Goal: Task Accomplishment & Management: Use online tool/utility

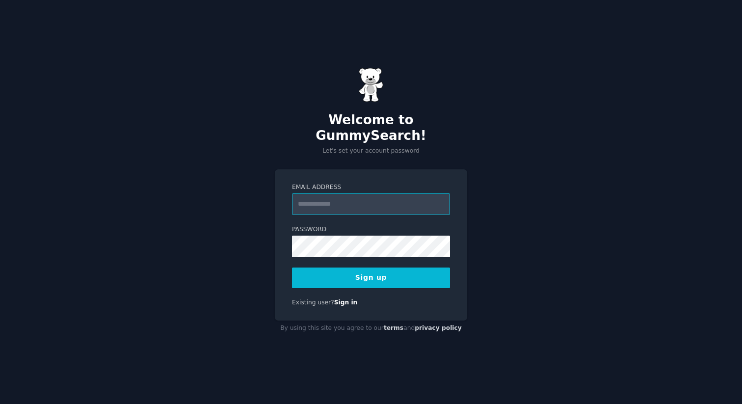
type input "**********"
click at [361, 268] on button "Sign up" at bounding box center [371, 277] width 158 height 21
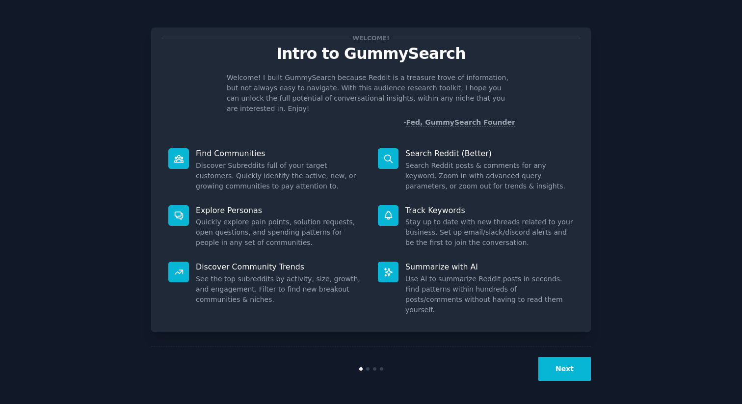
click at [568, 365] on button "Next" at bounding box center [564, 369] width 52 height 24
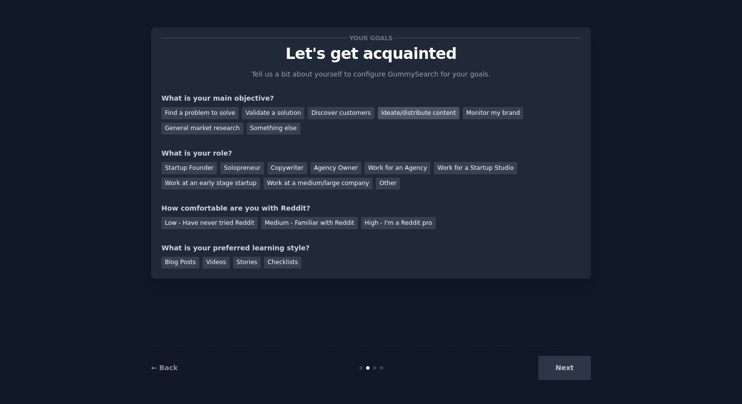
click at [401, 116] on div "Ideate/distribute content" at bounding box center [418, 113] width 81 height 12
click at [475, 116] on div "Monitor my brand" at bounding box center [493, 113] width 60 height 12
click at [400, 110] on div "Ideate/distribute content" at bounding box center [418, 113] width 81 height 12
click at [224, 111] on div "Find a problem to solve" at bounding box center [199, 113] width 77 height 12
click at [264, 110] on div "Validate a solution" at bounding box center [273, 113] width 62 height 12
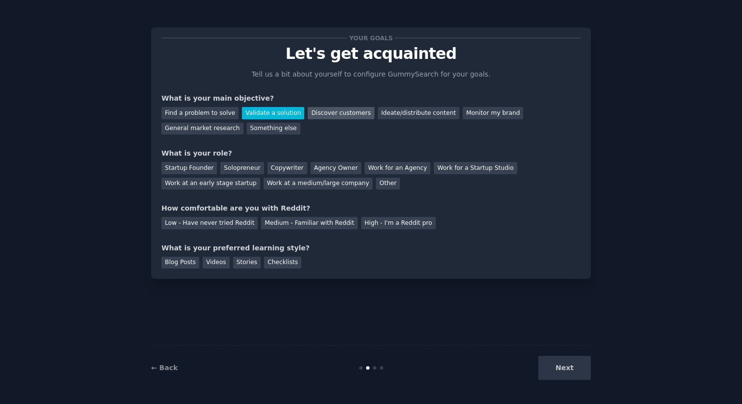
click at [311, 116] on div "Discover customers" at bounding box center [341, 113] width 66 height 12
click at [465, 115] on div "Monitor my brand" at bounding box center [493, 113] width 60 height 12
click at [434, 111] on div "Ideate/distribute content" at bounding box center [418, 113] width 81 height 12
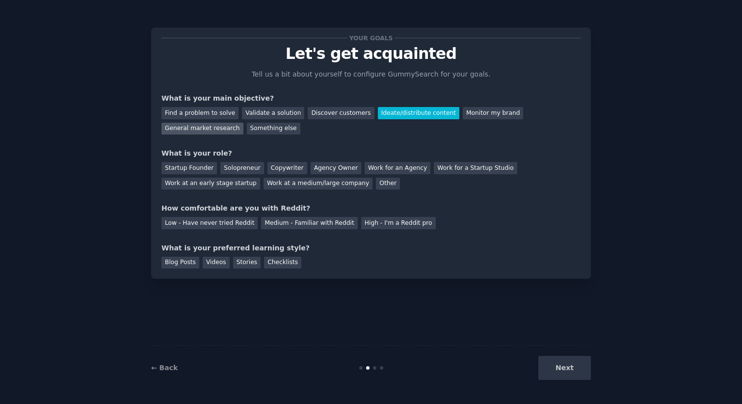
click at [221, 128] on div "General market research" at bounding box center [202, 129] width 82 height 12
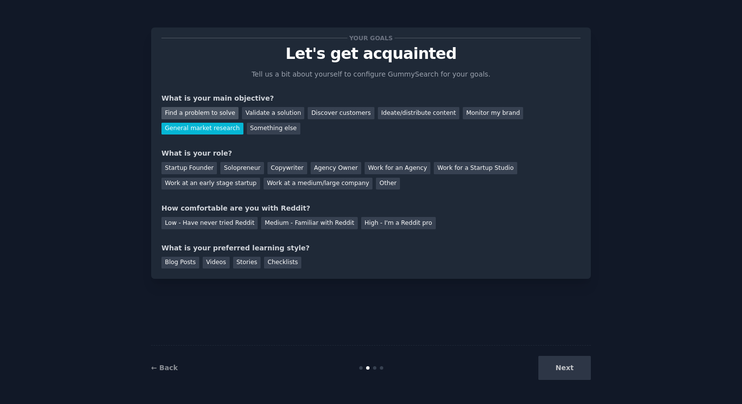
click at [221, 118] on div "Find a problem to solve" at bounding box center [199, 113] width 77 height 12
click at [264, 117] on div "Validate a solution" at bounding box center [273, 113] width 62 height 12
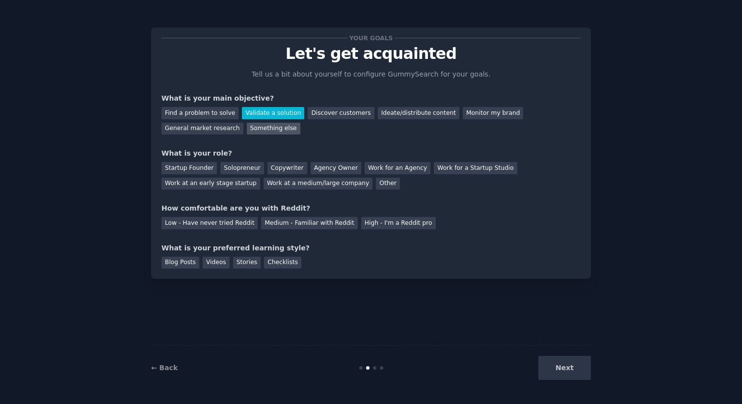
click at [264, 123] on div "Something else" at bounding box center [273, 129] width 53 height 12
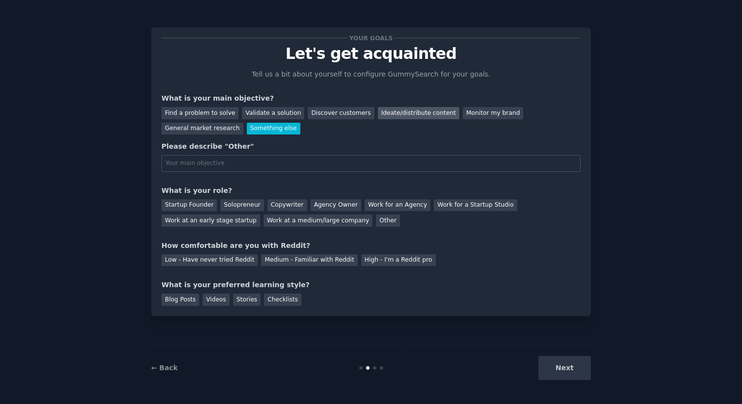
click at [393, 110] on div "Ideate/distribute content" at bounding box center [418, 113] width 81 height 12
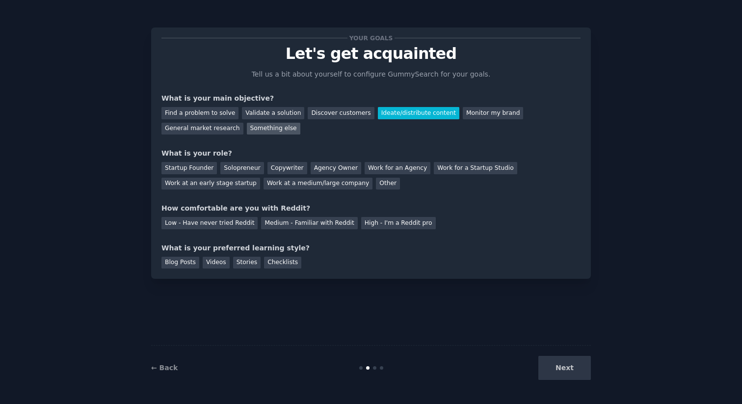
click at [271, 127] on div "Something else" at bounding box center [273, 129] width 53 height 12
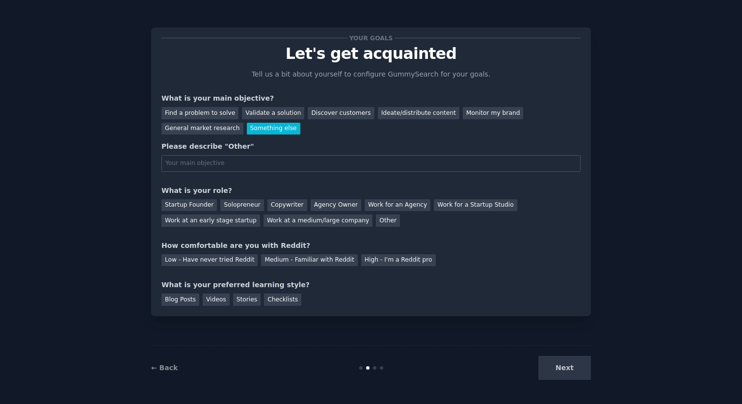
click at [260, 161] on input "text" at bounding box center [370, 163] width 419 height 17
type input "Build community and engagement on Reddit"
click at [282, 222] on div "Work at a medium/large company" at bounding box center [317, 220] width 109 height 12
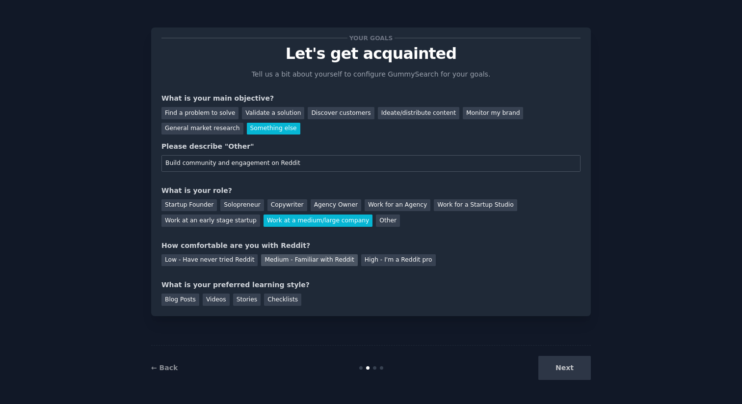
click at [298, 264] on div "Medium - Familiar with Reddit" at bounding box center [309, 260] width 96 height 12
click at [230, 261] on div "Low - Have never tried Reddit" at bounding box center [209, 260] width 96 height 12
click at [391, 264] on div "High - I'm a Reddit pro" at bounding box center [398, 260] width 75 height 12
click at [324, 259] on div "Medium - Familiar with Reddit" at bounding box center [309, 260] width 96 height 12
click at [184, 302] on div "Blog Posts" at bounding box center [180, 299] width 38 height 12
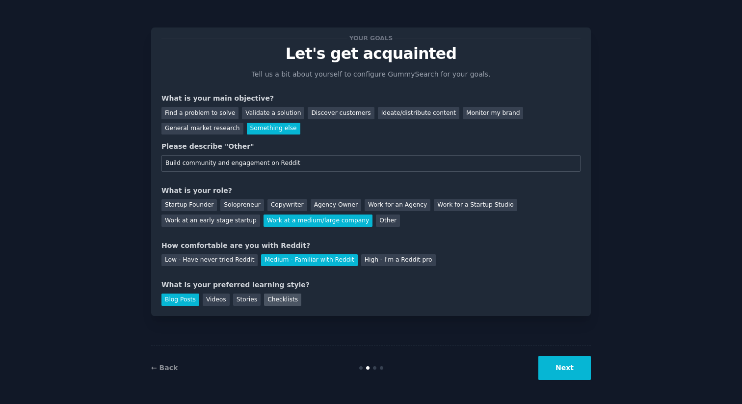
click at [280, 302] on div "Checklists" at bounding box center [282, 299] width 37 height 12
click at [565, 375] on button "Next" at bounding box center [564, 368] width 52 height 24
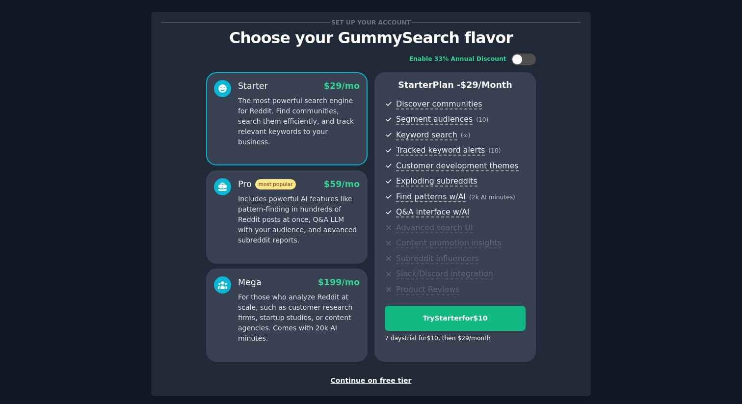
scroll to position [17, 0]
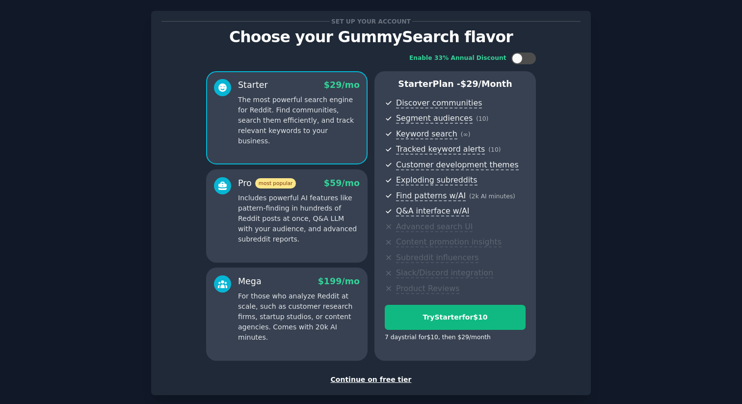
click at [385, 379] on div "Continue on free tier" at bounding box center [370, 379] width 419 height 10
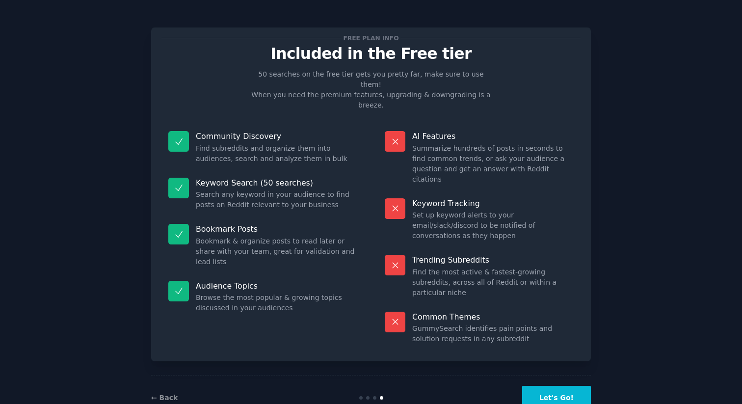
click at [554, 386] on button "Let's Go!" at bounding box center [556, 398] width 69 height 24
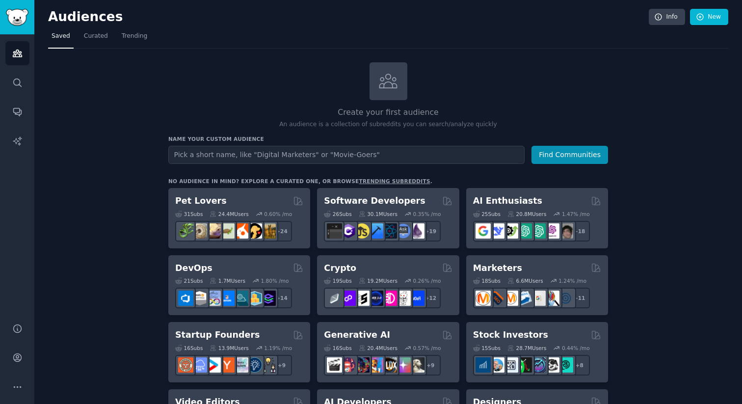
click at [311, 156] on input "text" at bounding box center [346, 155] width 356 height 18
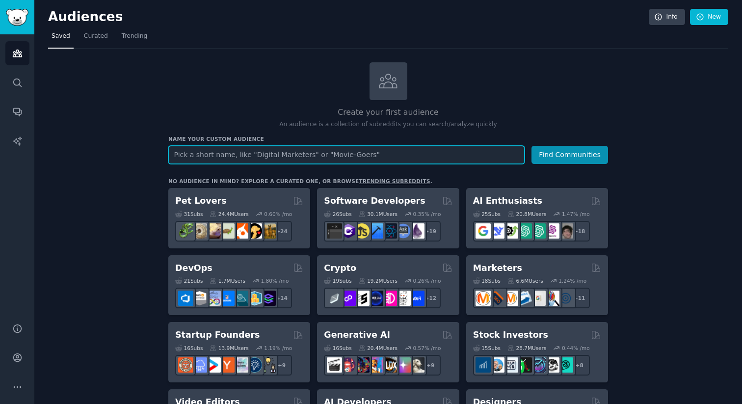
click at [304, 153] on input "text" at bounding box center [346, 155] width 356 height 18
type input "p"
type input "g"
type input "global payouts"
click at [531, 146] on button "Find Communities" at bounding box center [569, 155] width 77 height 18
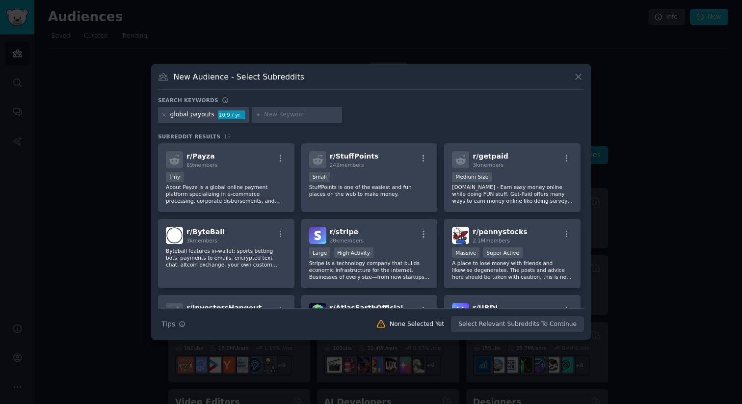
click at [569, 74] on div "New Audience - Select Subreddits" at bounding box center [371, 80] width 426 height 19
click at [575, 76] on icon at bounding box center [578, 77] width 10 height 10
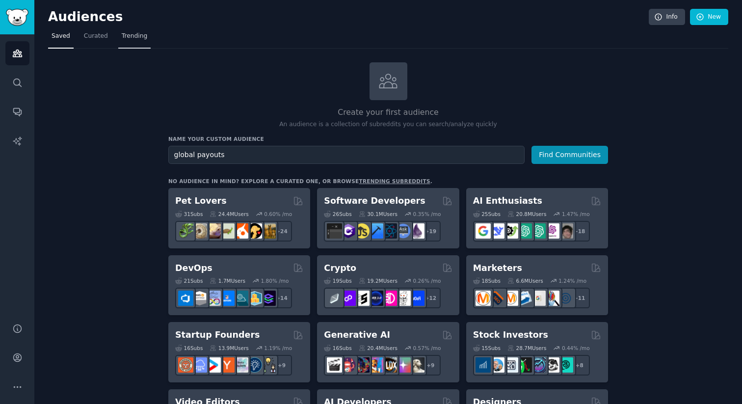
click at [128, 39] on span "Trending" at bounding box center [135, 36] width 26 height 9
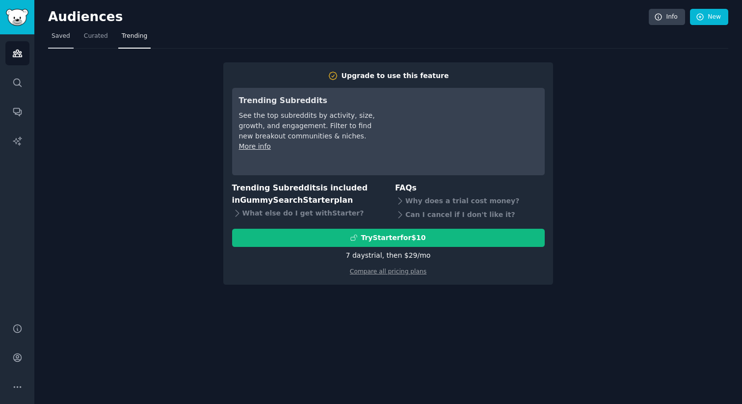
click at [60, 32] on span "Saved" at bounding box center [61, 36] width 19 height 9
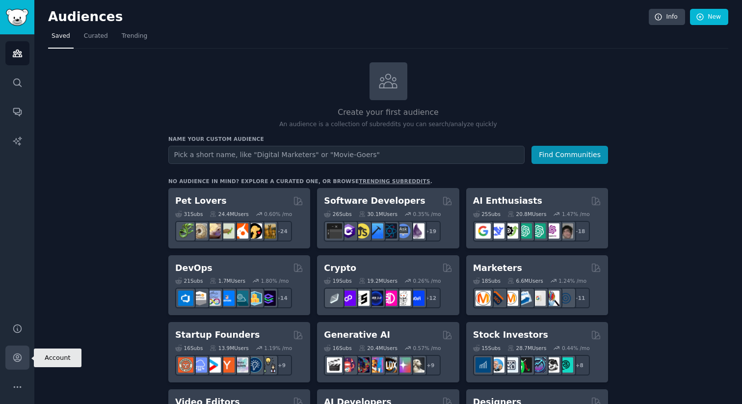
click at [21, 355] on icon "Sidebar" at bounding box center [17, 357] width 10 height 10
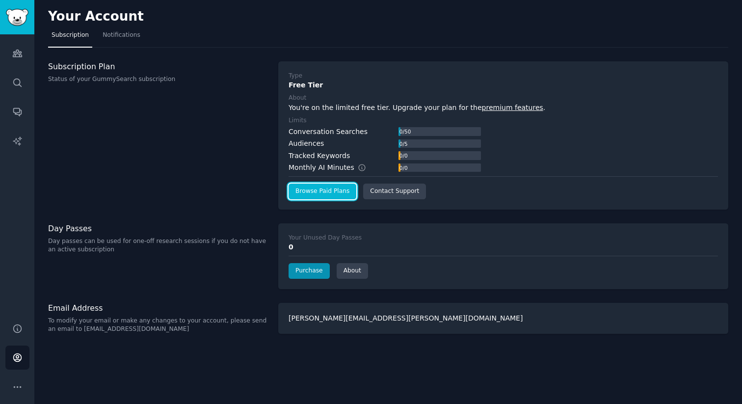
click at [339, 192] on link "Browse Paid Plans" at bounding box center [322, 191] width 68 height 16
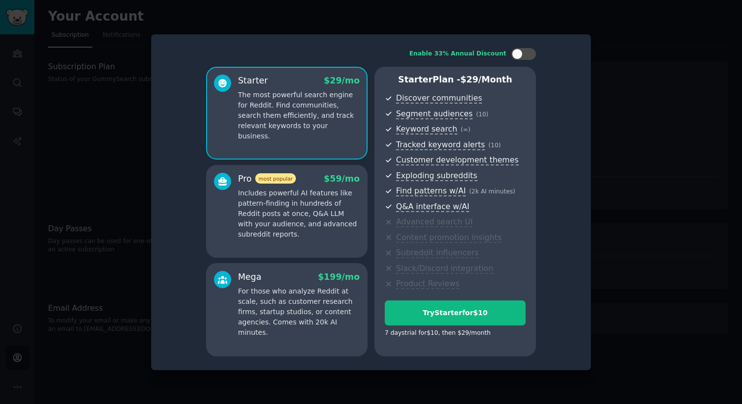
click at [611, 93] on div at bounding box center [371, 202] width 742 height 404
click at [653, 77] on div at bounding box center [371, 202] width 742 height 404
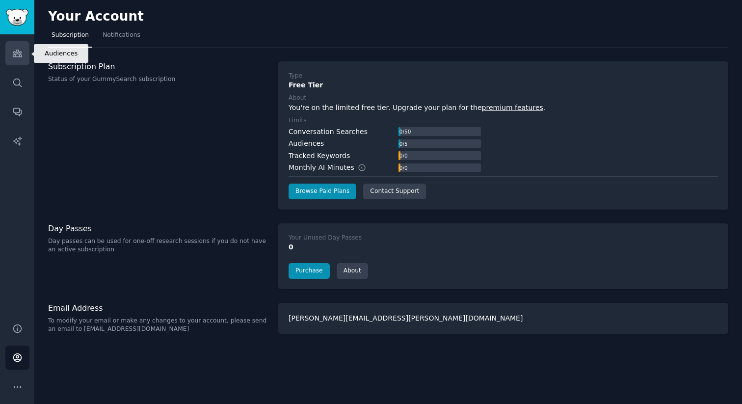
click at [14, 52] on icon "Sidebar" at bounding box center [17, 53] width 10 height 10
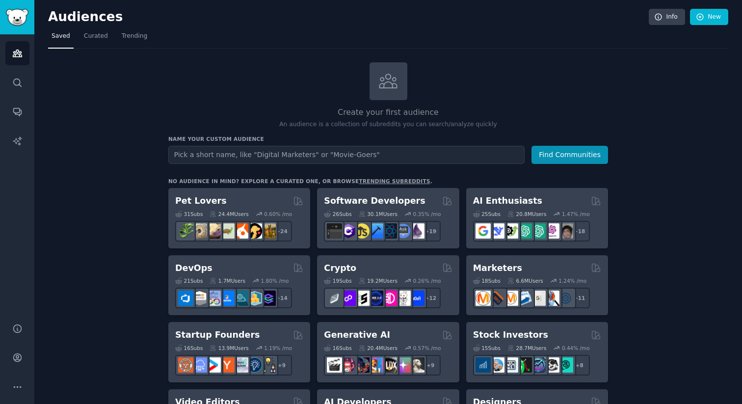
click at [209, 155] on input "text" at bounding box center [346, 155] width 356 height 18
type input "global payouts"
click at [531, 146] on button "Find Communities" at bounding box center [569, 155] width 77 height 18
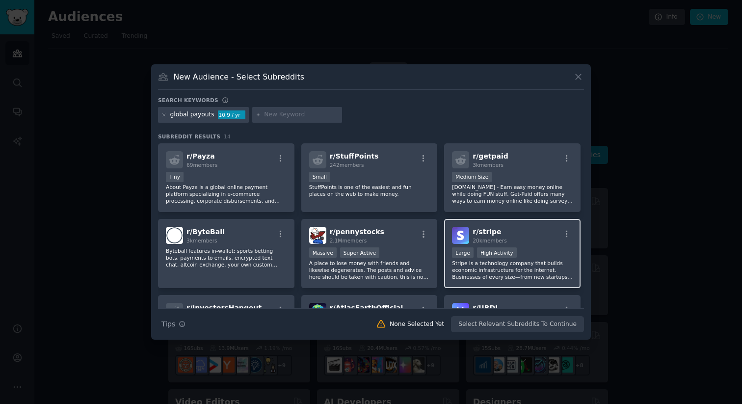
click at [491, 265] on p "Stripe is a technology company that builds economic infrastructure for the inte…" at bounding box center [512, 270] width 121 height 21
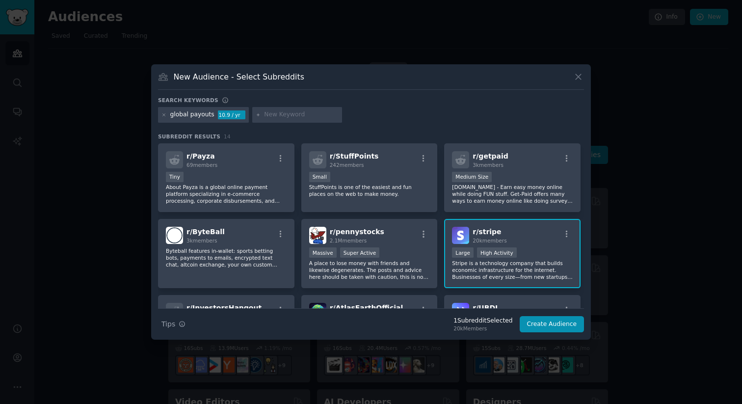
click at [277, 115] on input "text" at bounding box center [301, 114] width 75 height 9
type input "payout operations"
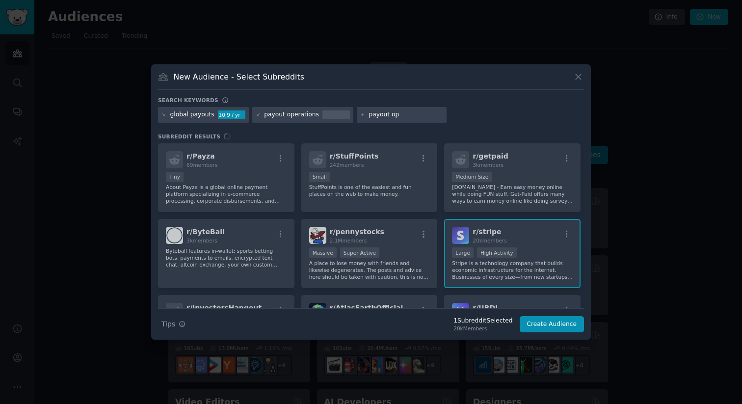
type input "payout ops"
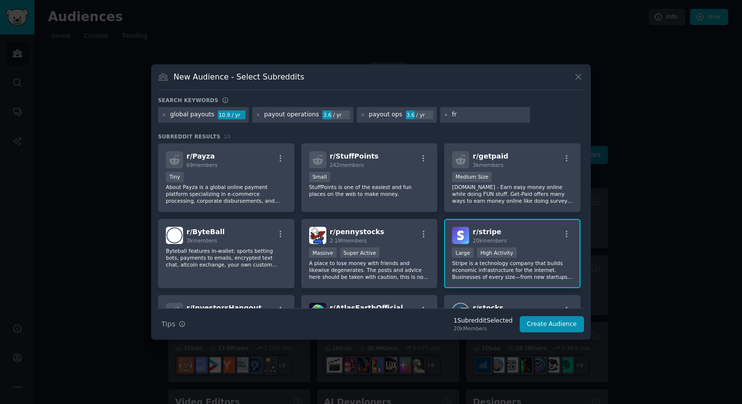
type input "f"
type input "r"
click at [468, 116] on input "text" at bounding box center [489, 114] width 75 height 9
type input "a"
type input "freelance AP"
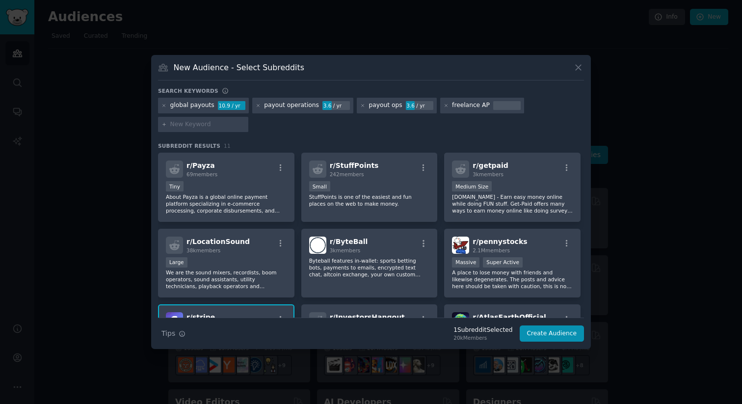
click at [494, 105] on div at bounding box center [506, 105] width 27 height 9
click at [443, 105] on icon at bounding box center [445, 105] width 5 height 5
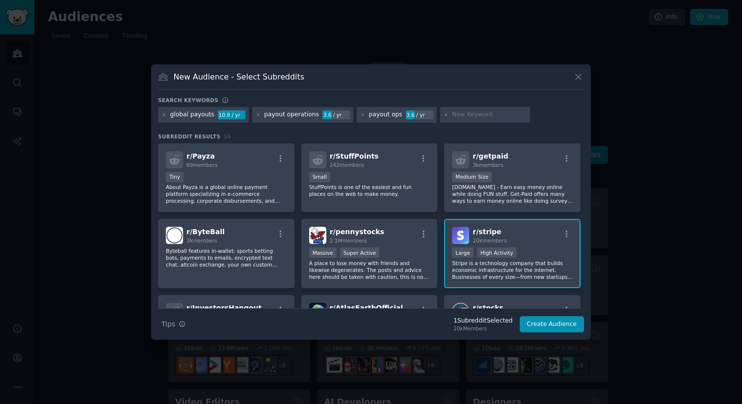
click at [465, 120] on div at bounding box center [485, 115] width 90 height 16
click at [470, 113] on input "text" at bounding box center [489, 114] width 75 height 9
type input "trolley pay"
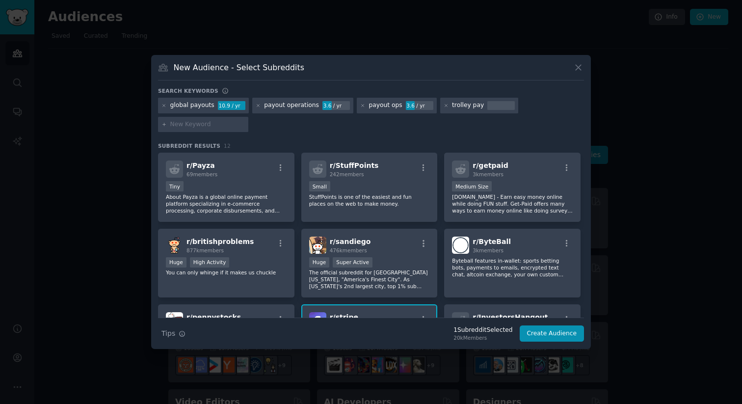
click at [474, 104] on div "trolley pay" at bounding box center [479, 106] width 78 height 16
click at [466, 107] on div "trolley pay" at bounding box center [468, 105] width 32 height 9
click at [443, 104] on icon at bounding box center [445, 105] width 5 height 5
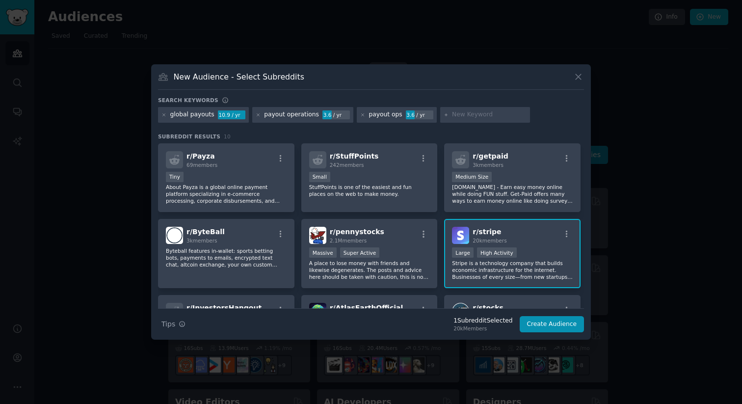
click at [452, 118] on input "text" at bounding box center [489, 114] width 75 height 9
type input "recipient ops"
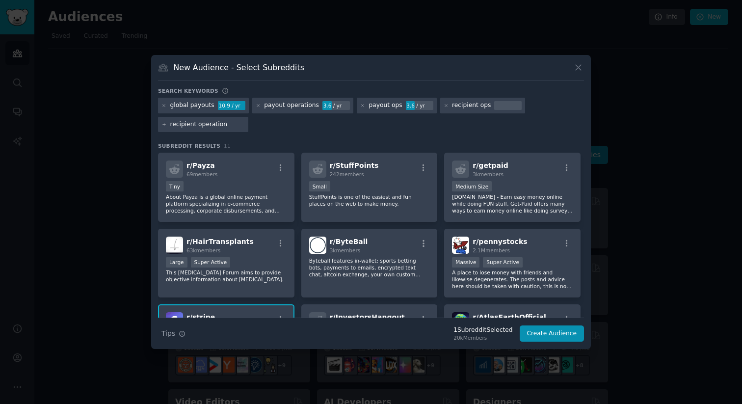
type input "recipient operations"
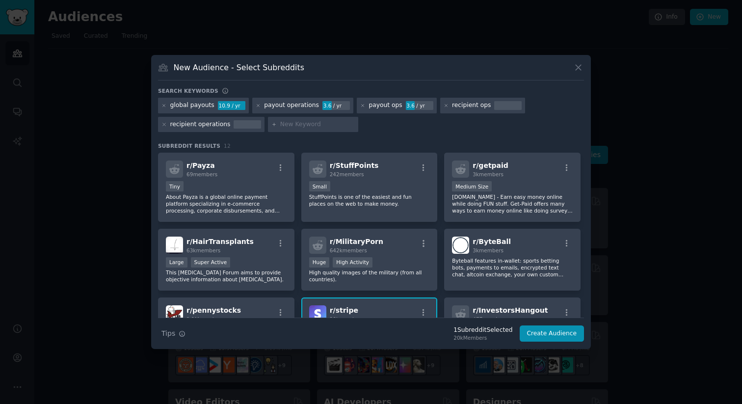
click at [512, 133] on div "global payouts 10.9 / yr payout operations 3.6 / yr payout ops 3.6 / yr recipie…" at bounding box center [371, 117] width 426 height 38
click at [498, 181] on div "1000 - 10,000 members Medium Size" at bounding box center [512, 187] width 121 height 12
click at [500, 187] on div "1000 - 10,000 members Medium Size" at bounding box center [512, 187] width 121 height 12
click at [491, 204] on p "[DOMAIN_NAME] - Earn easy money online while doing FUN stuff. Get-Paid offers m…" at bounding box center [512, 203] width 121 height 21
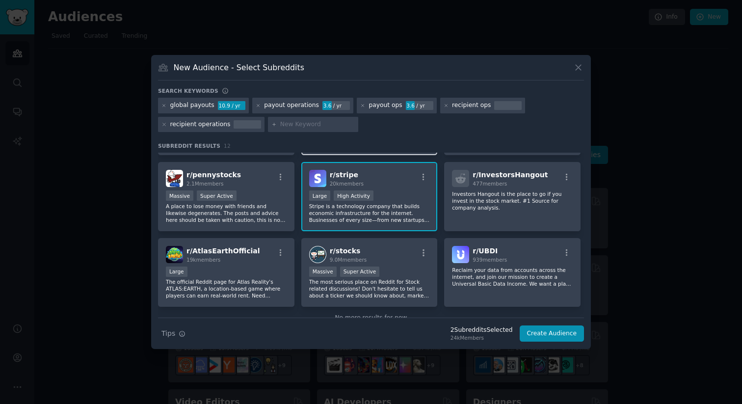
scroll to position [137, 0]
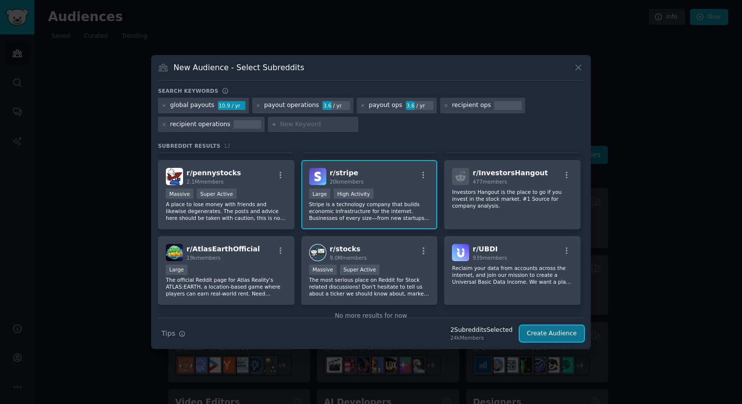
click at [540, 333] on button "Create Audience" at bounding box center [552, 333] width 65 height 17
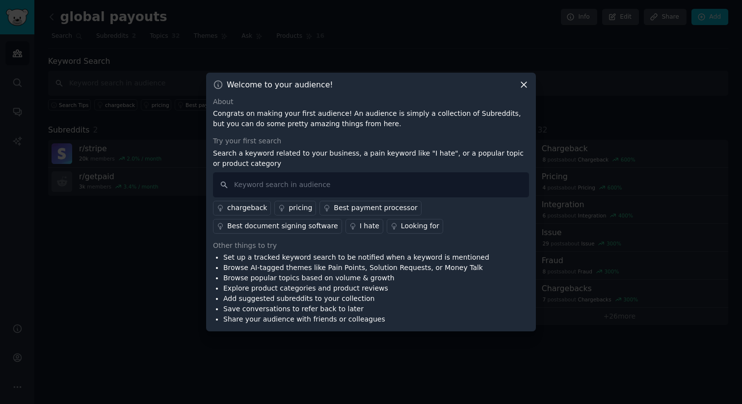
click at [365, 208] on div "Best payment processor" at bounding box center [375, 208] width 83 height 10
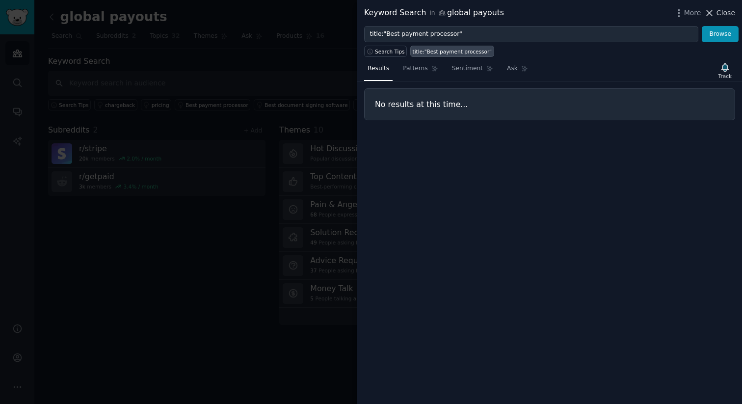
click at [718, 13] on span "Close" at bounding box center [725, 13] width 19 height 10
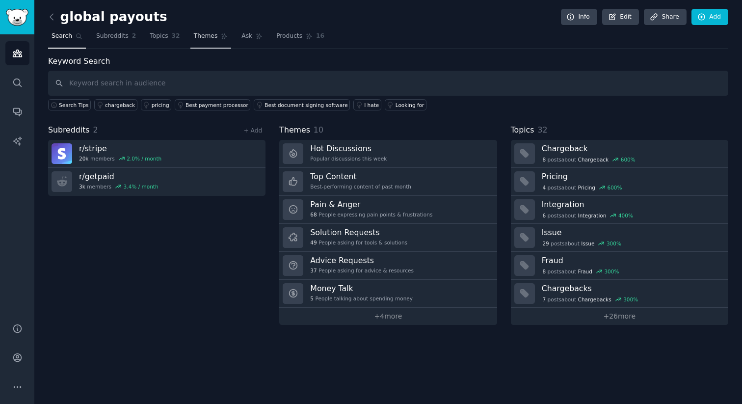
click at [204, 32] on span "Themes" at bounding box center [206, 36] width 24 height 9
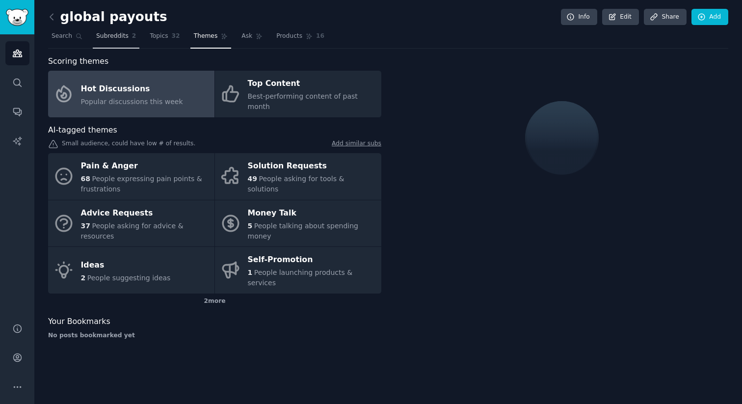
click at [120, 42] on link "Subreddits 2" at bounding box center [116, 38] width 47 height 20
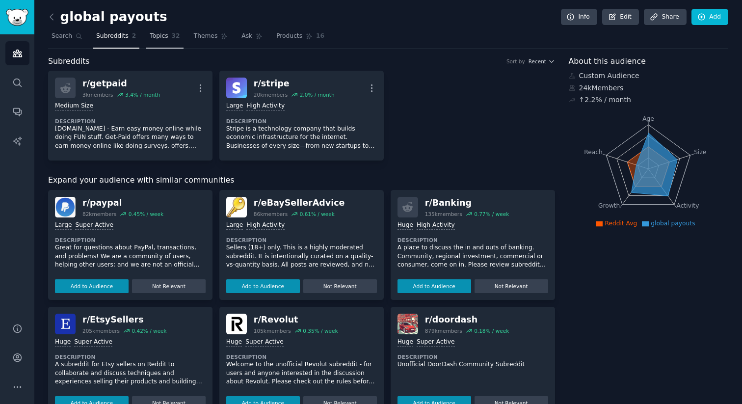
click at [153, 31] on link "Topics 32" at bounding box center [164, 38] width 37 height 20
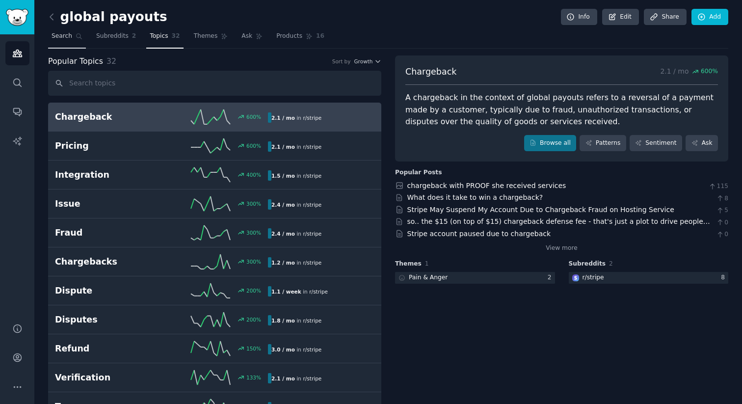
click at [60, 33] on span "Search" at bounding box center [62, 36] width 21 height 9
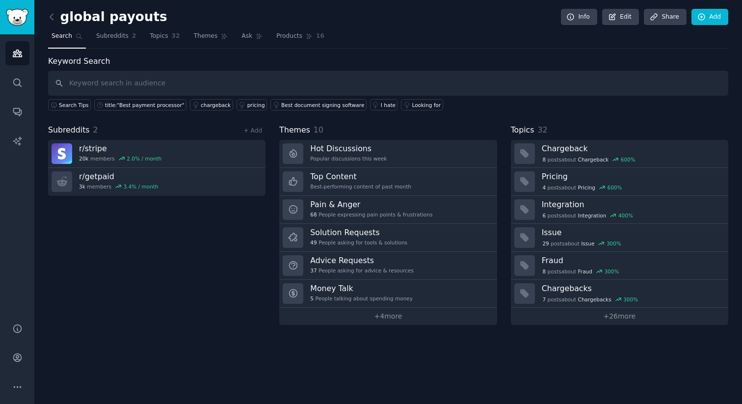
click at [164, 332] on div "global payouts Info Edit Share Add Search Subreddits 2 Topics 32 Themes Ask Pro…" at bounding box center [387, 202] width 707 height 404
